Goal: Check status: Check status

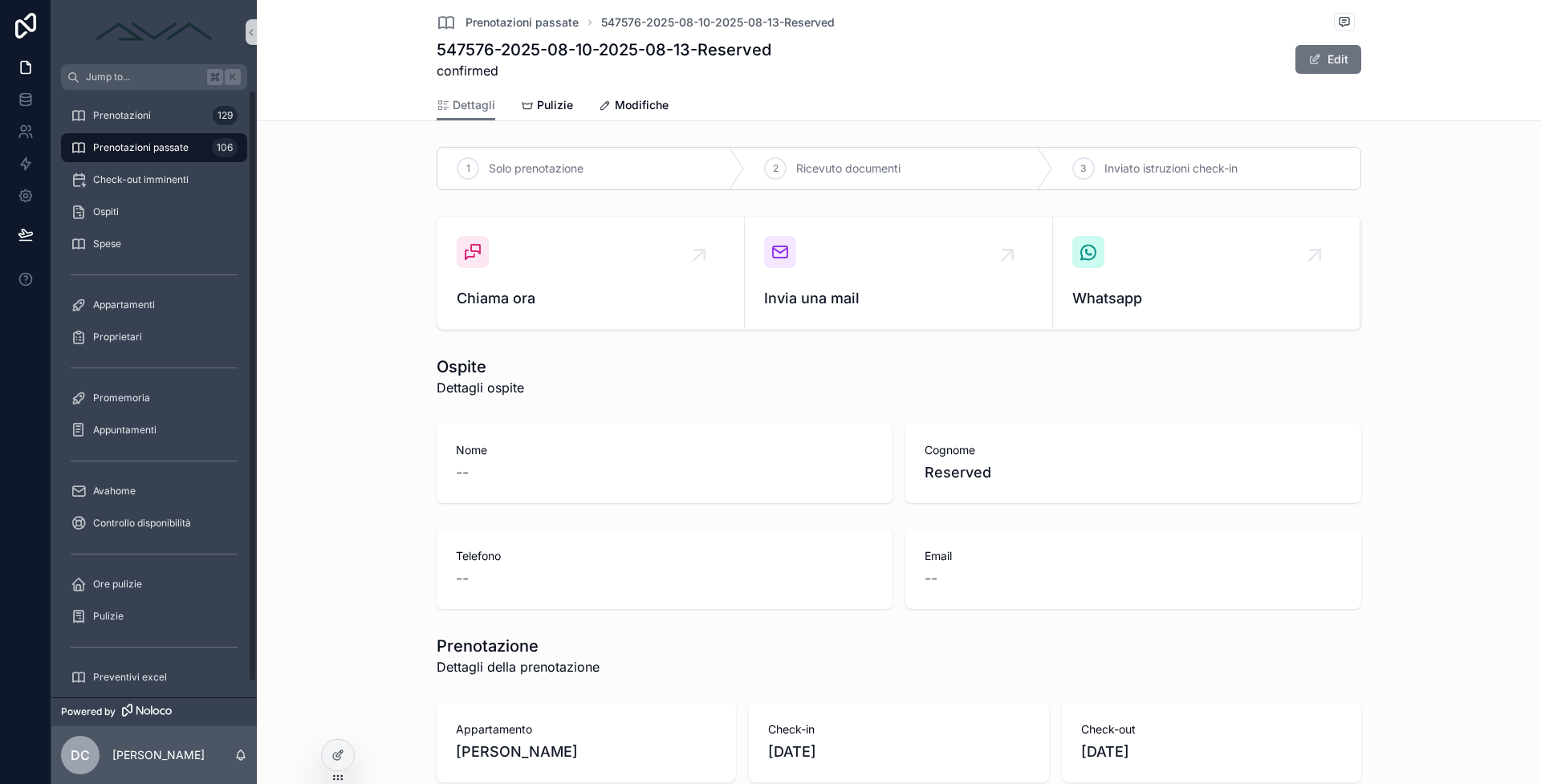
click at [136, 147] on span "Prenotazioni passate" at bounding box center [140, 147] width 95 height 13
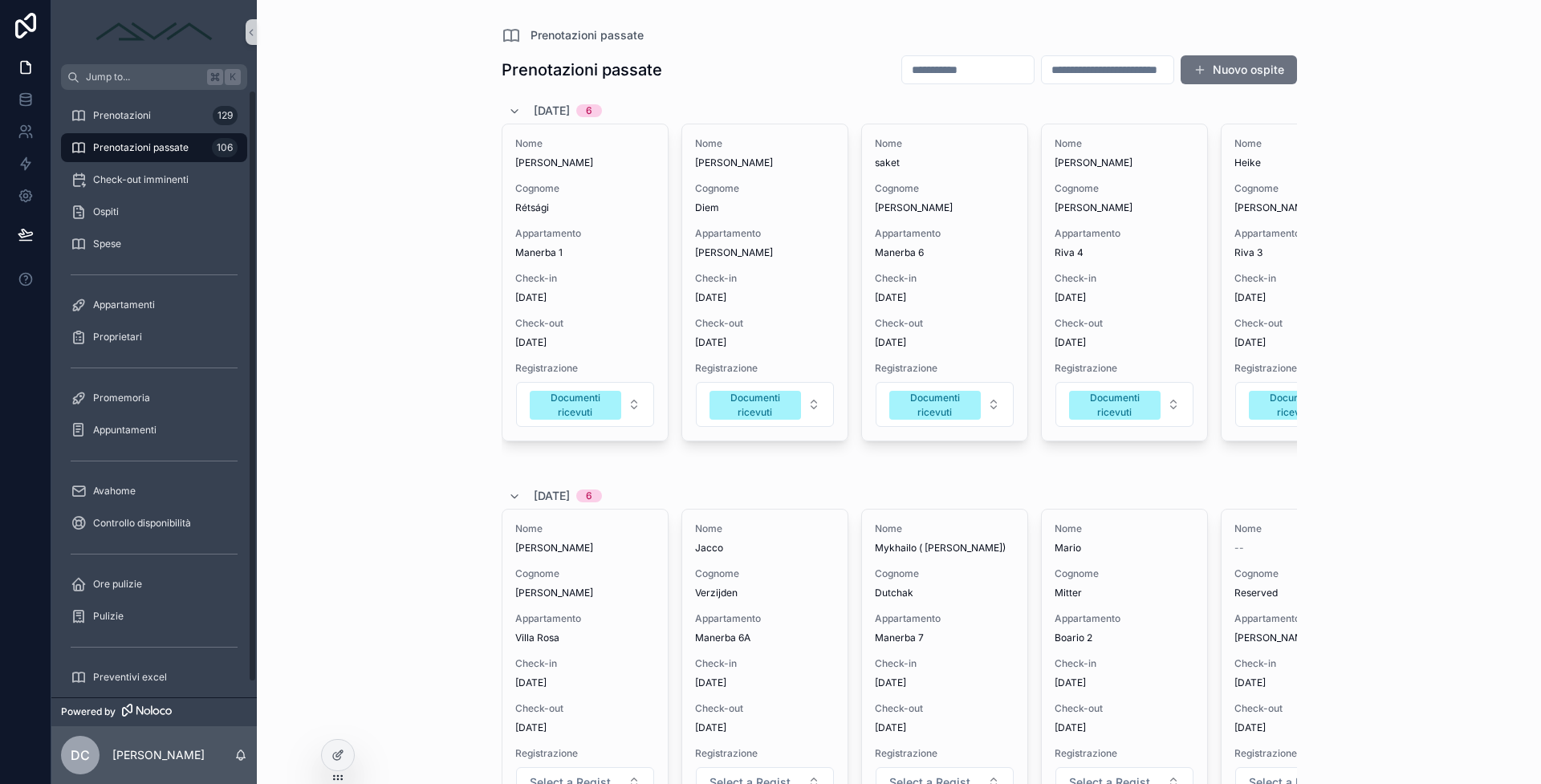
click at [137, 115] on span "Prenotazioni" at bounding box center [121, 115] width 58 height 13
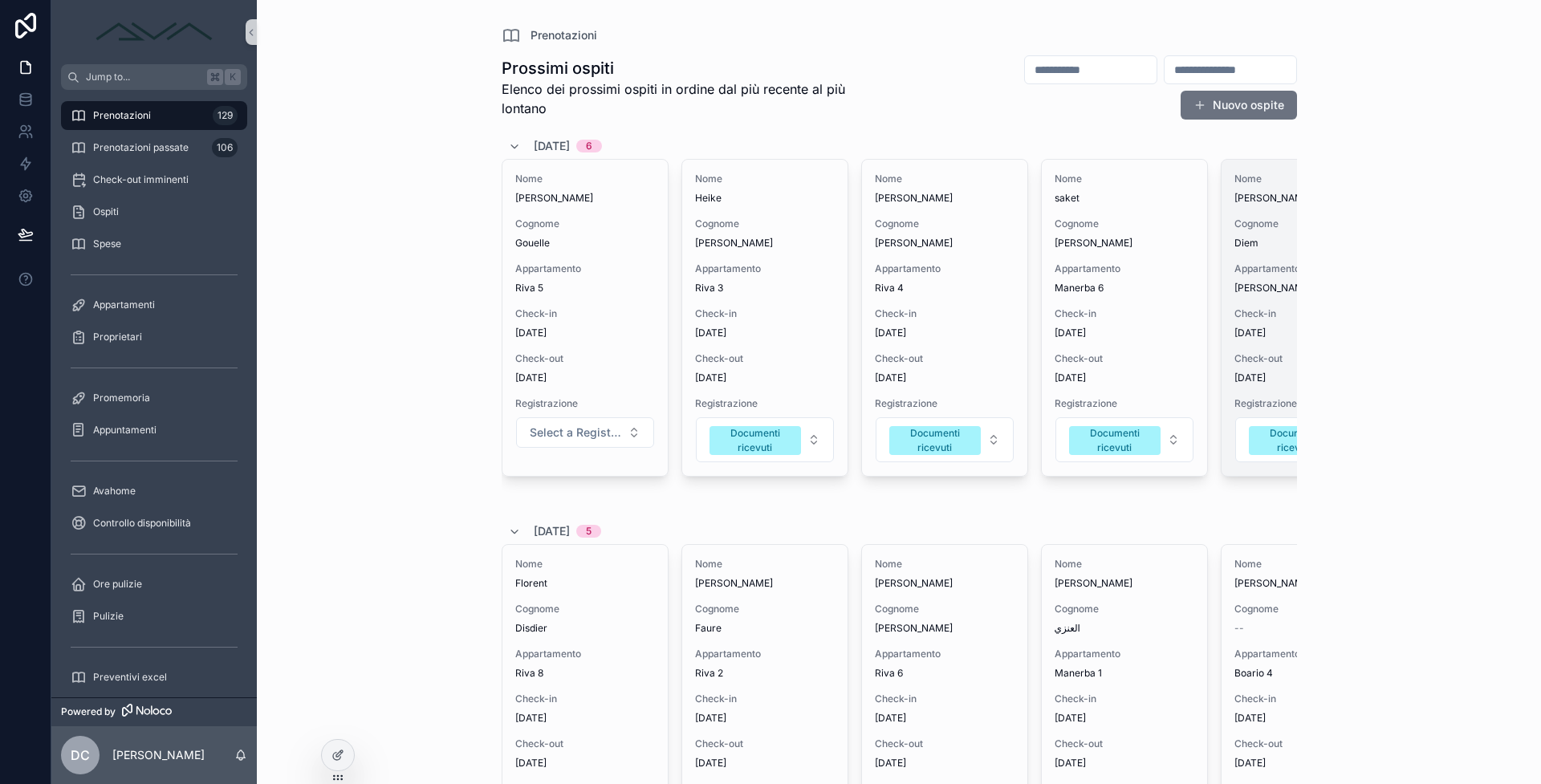
click at [1256, 310] on span "Check-in" at bounding box center [1304, 313] width 140 height 13
